Goal: Information Seeking & Learning: Check status

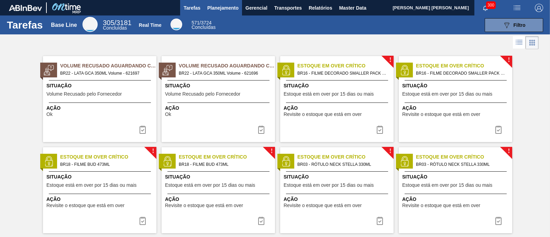
click at [229, 10] on span "Planejamento" at bounding box center [222, 8] width 31 height 8
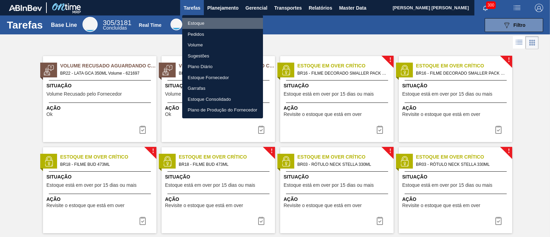
click at [202, 25] on li "Estoque" at bounding box center [222, 23] width 81 height 11
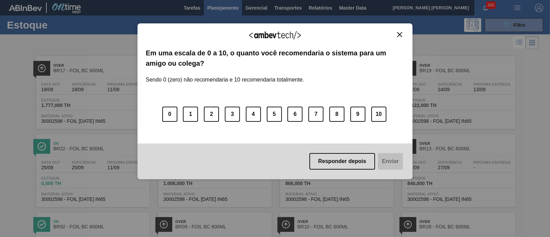
click at [400, 33] on img "Close" at bounding box center [399, 34] width 5 height 5
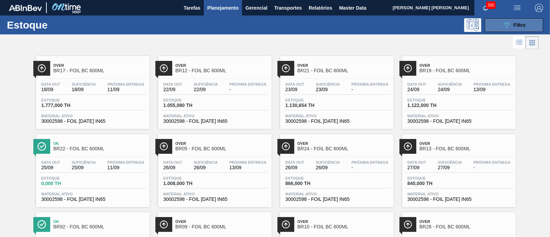
click at [501, 23] on button "089F7B8B-B2A5-4AFE-B5C0-19BA573D28AC Filtro" at bounding box center [514, 25] width 58 height 14
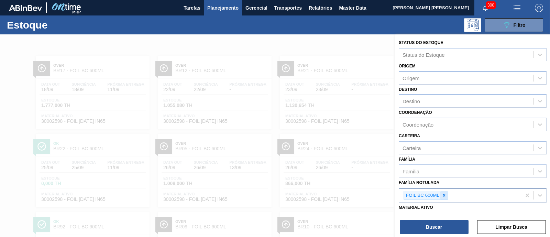
click at [444, 193] on icon at bounding box center [444, 195] width 5 height 5
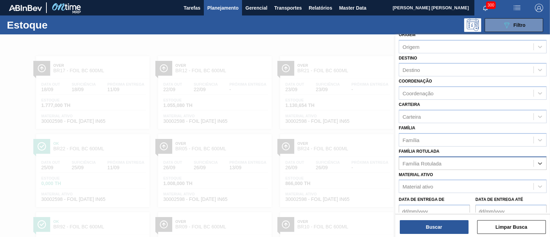
scroll to position [43, 0]
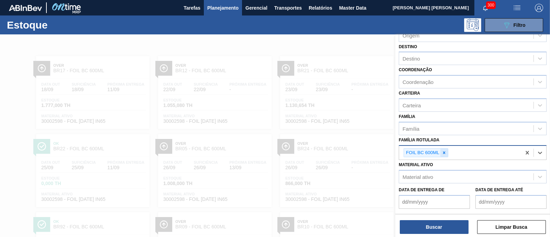
click at [444, 151] on icon at bounding box center [444, 152] width 2 height 2
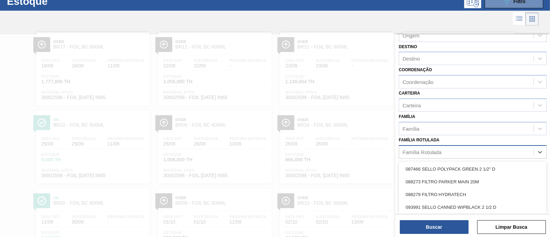
click at [444, 151] on div "Família Rotulada" at bounding box center [466, 152] width 135 height 10
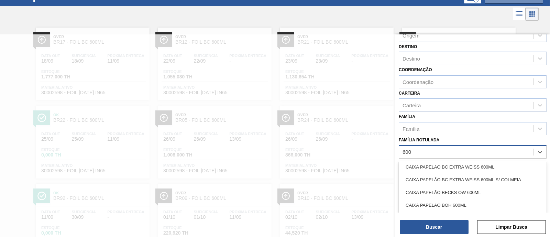
scroll to position [129, 0]
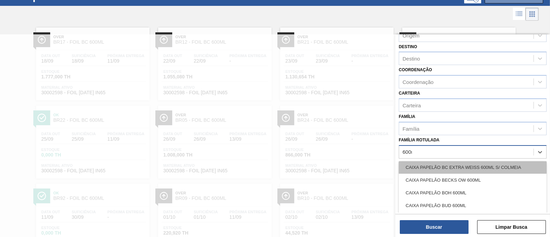
type Rotulada "600mm"
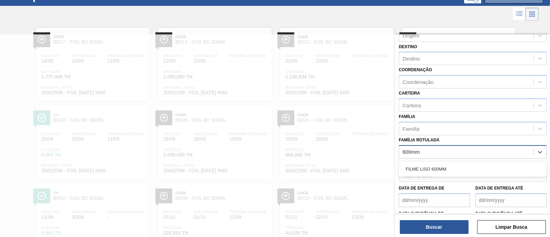
scroll to position [0, 0]
click at [440, 167] on div "FILME LISO 600MM" at bounding box center [473, 169] width 148 height 13
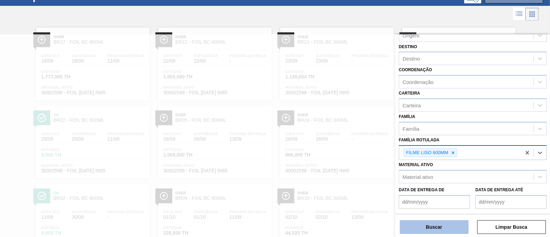
click at [445, 224] on button "Buscar" at bounding box center [434, 227] width 69 height 14
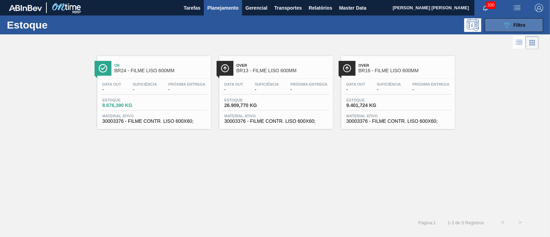
click at [507, 23] on icon "089F7B8B-B2A5-4AFE-B5C0-19BA573D28AC" at bounding box center [507, 25] width 8 height 8
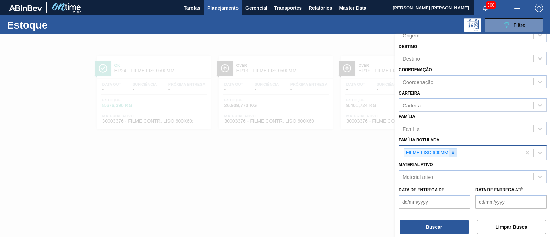
click at [453, 155] on div at bounding box center [454, 153] width 8 height 9
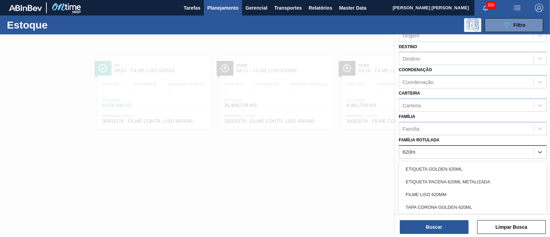
type Rotulada "620mm"
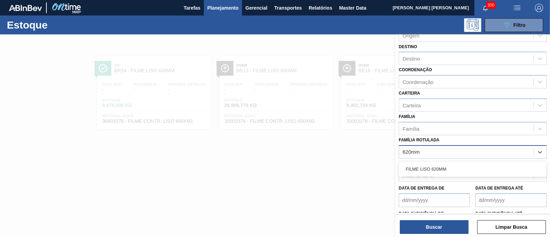
click at [445, 166] on div "FILME LISO 620MM" at bounding box center [473, 169] width 148 height 13
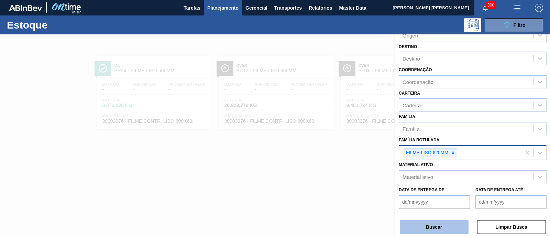
click at [435, 225] on button "Buscar" at bounding box center [434, 227] width 69 height 14
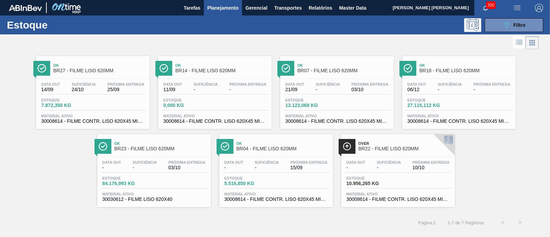
click at [128, 162] on div "Data out - Suficiência - Próxima Entrega 03/10" at bounding box center [154, 166] width 107 height 12
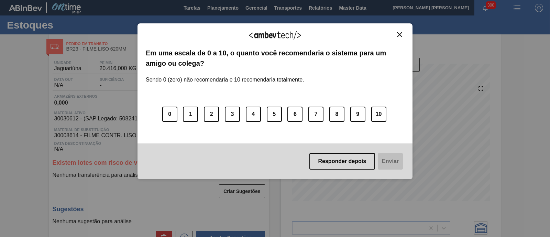
click at [403, 35] on button "Close" at bounding box center [399, 35] width 9 height 6
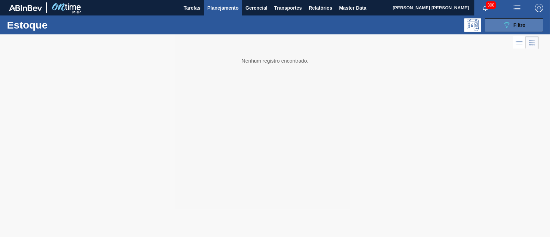
click at [515, 27] on span "Filtro" at bounding box center [520, 25] width 12 height 6
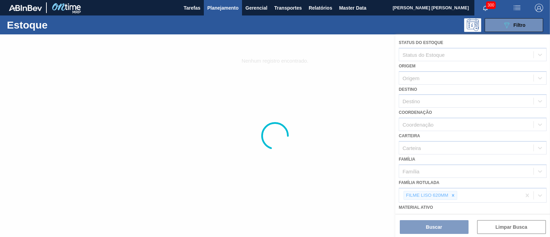
click at [452, 195] on div at bounding box center [275, 135] width 550 height 203
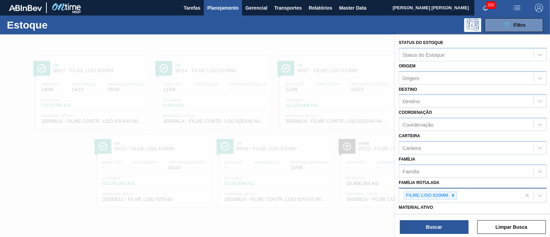
click at [453, 193] on icon at bounding box center [453, 195] width 5 height 5
click at [451, 192] on div "Família Rotulada" at bounding box center [466, 195] width 135 height 10
type Rotulada "6"
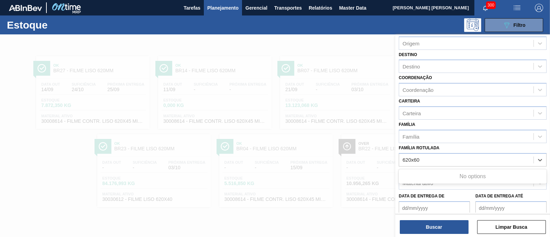
scroll to position [43, 0]
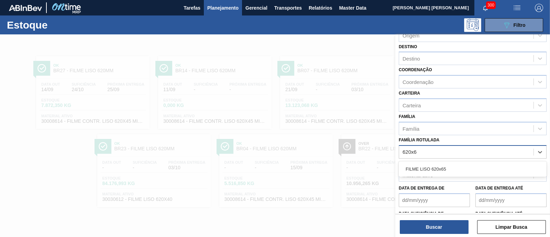
type Rotulada "620x"
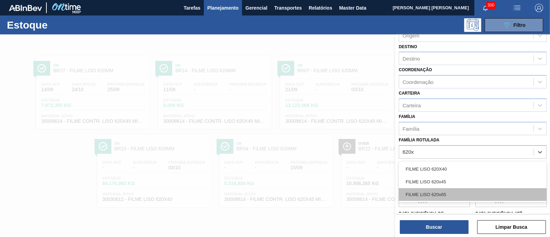
click at [457, 193] on div "FILME LISO 620x65" at bounding box center [473, 194] width 148 height 13
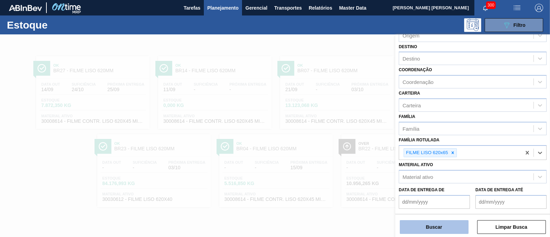
click at [451, 228] on button "Buscar" at bounding box center [434, 227] width 69 height 14
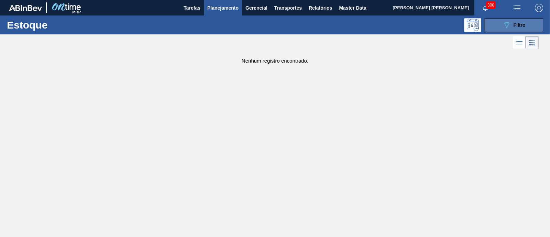
click at [503, 20] on button "089F7B8B-B2A5-4AFE-B5C0-19BA573D28AC Filtro" at bounding box center [514, 25] width 58 height 14
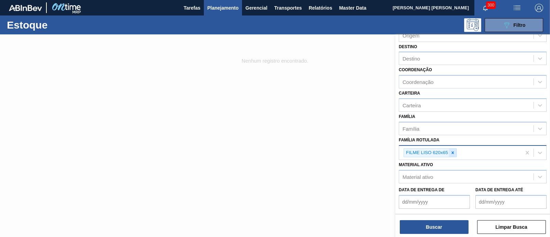
click at [453, 153] on icon at bounding box center [453, 152] width 5 height 5
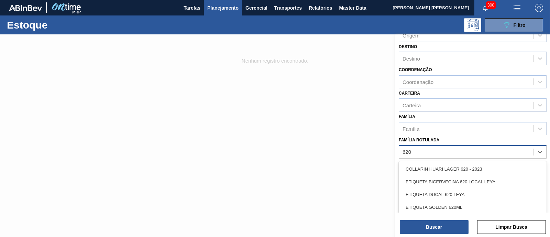
type Rotulada "620x"
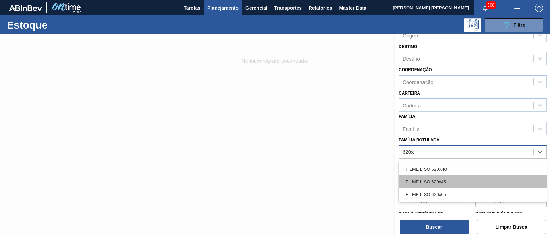
click at [446, 177] on div "FILME LISO 620x45" at bounding box center [473, 181] width 148 height 13
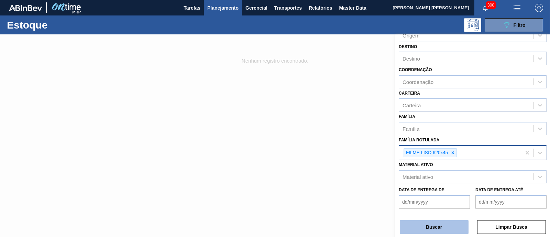
click at [445, 226] on button "Buscar" at bounding box center [434, 227] width 69 height 14
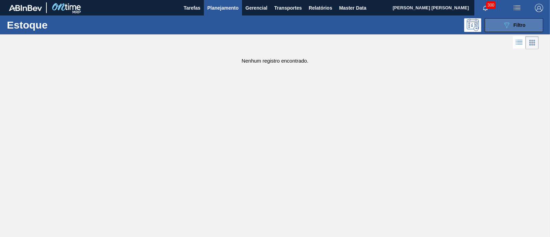
click at [513, 28] on div "089F7B8B-B2A5-4AFE-B5C0-19BA573D28AC Filtro" at bounding box center [514, 25] width 23 height 8
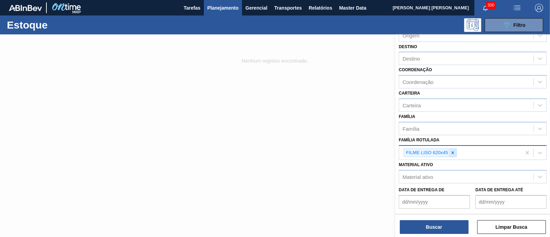
click at [456, 150] on div at bounding box center [453, 153] width 8 height 9
click at [456, 150] on div "Família Rotulada" at bounding box center [466, 152] width 135 height 10
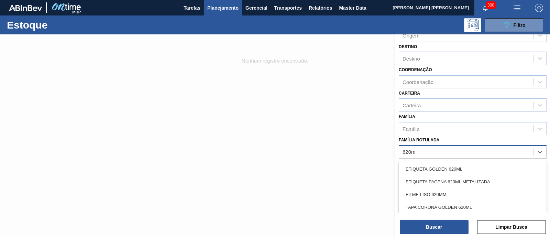
type Rotulada "620mm"
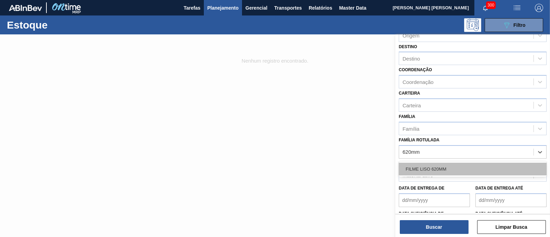
click at [447, 163] on div "FILME LISO 620MM" at bounding box center [473, 169] width 148 height 13
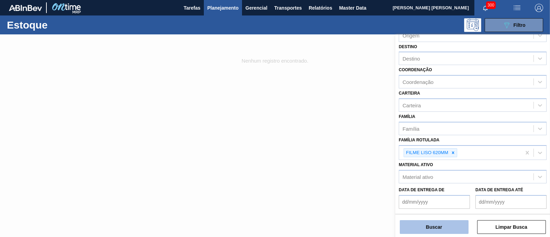
click at [439, 228] on button "Buscar" at bounding box center [434, 227] width 69 height 14
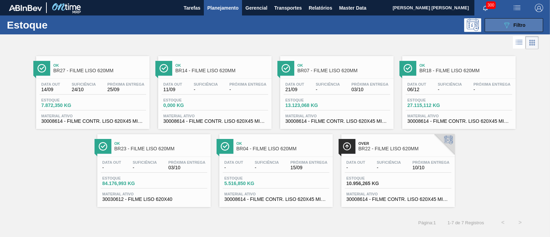
click at [491, 22] on button "089F7B8B-B2A5-4AFE-B5C0-19BA573D28AC Filtro" at bounding box center [514, 25] width 58 height 14
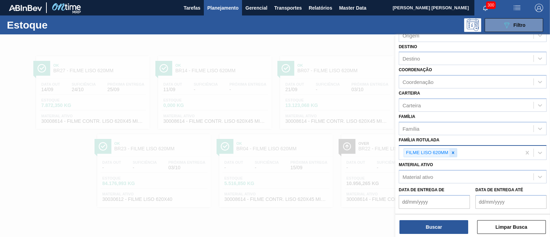
click at [452, 151] on icon at bounding box center [453, 152] width 2 height 2
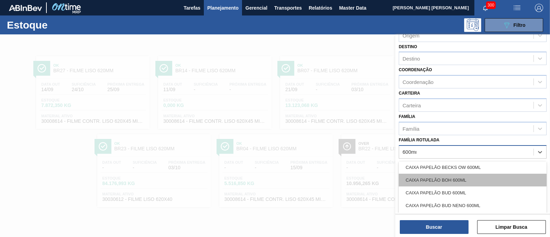
scroll to position [0, 0]
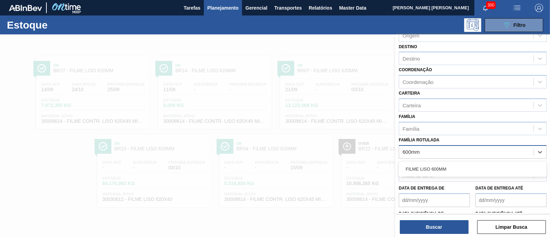
type Rotulada "600mm"
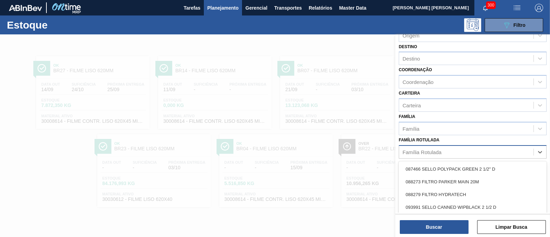
click at [462, 149] on div "Família Rotulada" at bounding box center [466, 152] width 135 height 10
type Rotulada "600mm"
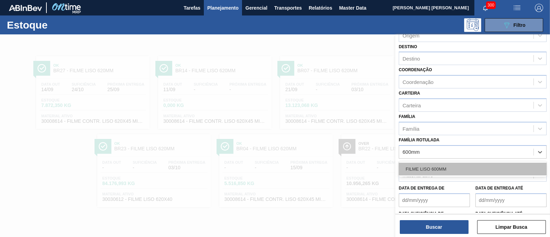
click at [451, 166] on div "FILME LISO 600MM" at bounding box center [473, 169] width 148 height 13
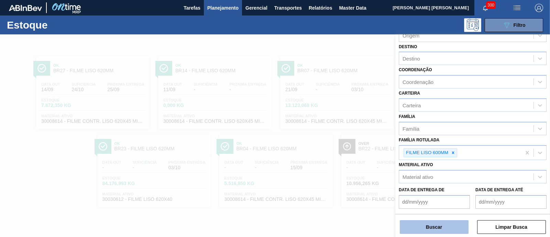
click at [422, 232] on button "Buscar" at bounding box center [434, 227] width 69 height 14
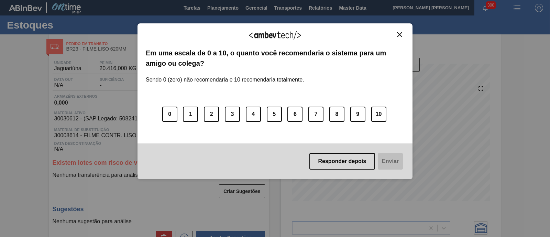
click at [398, 34] on img "Close" at bounding box center [399, 34] width 5 height 5
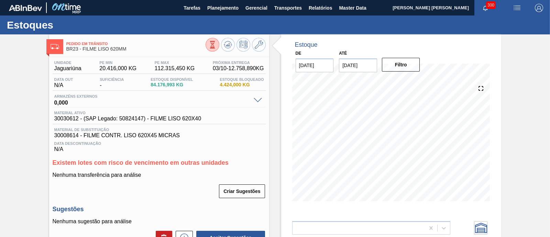
click at [213, 47] on icon at bounding box center [213, 45] width 8 height 8
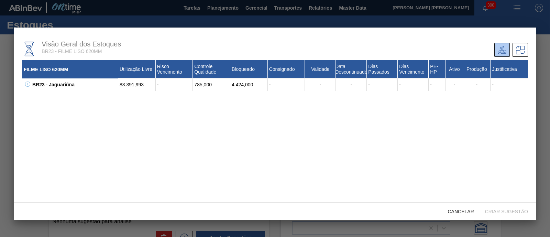
click at [28, 85] on icon at bounding box center [27, 84] width 5 height 5
